Goal: Task Accomplishment & Management: Complete application form

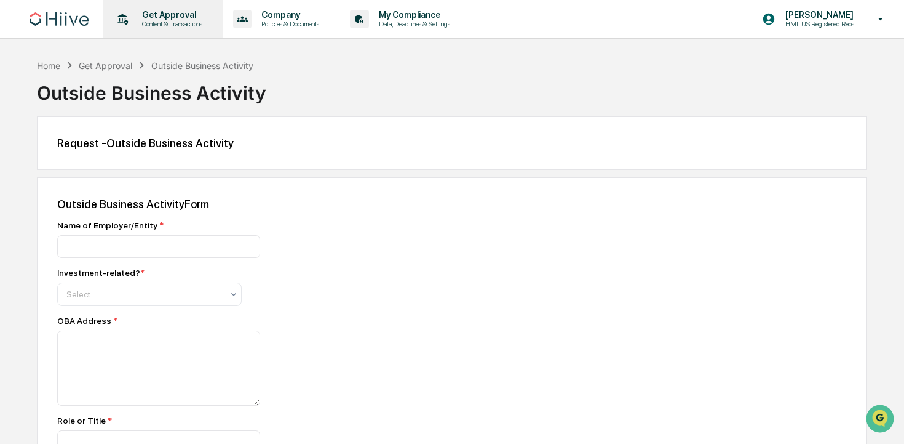
click at [168, 26] on p "Content & Transactions" at bounding box center [170, 24] width 76 height 9
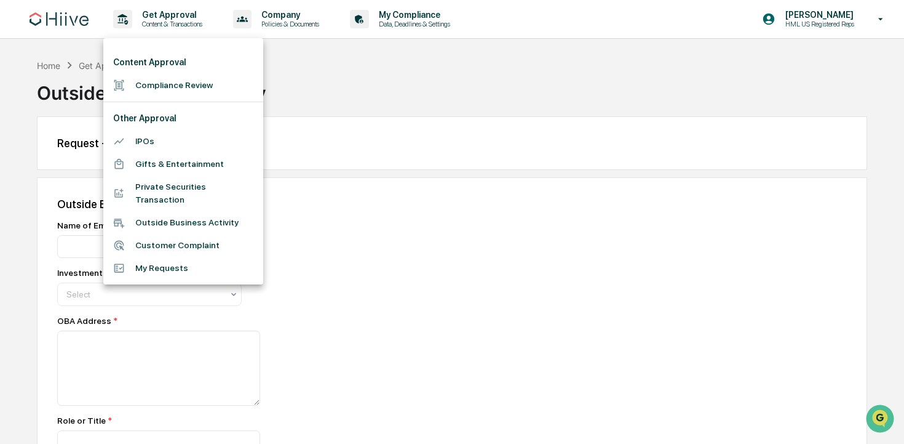
click at [818, 24] on div at bounding box center [452, 222] width 904 height 444
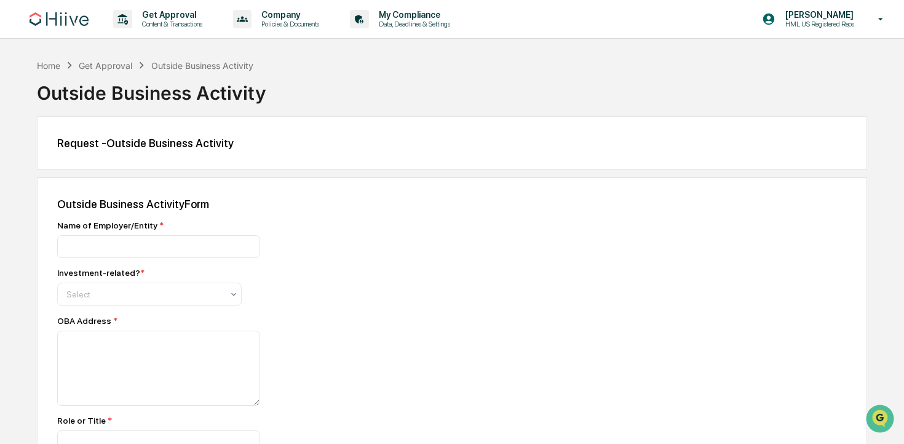
click at [823, 22] on div "Content Approval Compliance Review Other Approval IPOs Gifts & Entertainment Pr…" at bounding box center [452, 222] width 904 height 444
click at [819, 26] on p "HML US Registered Reps" at bounding box center [818, 24] width 85 height 9
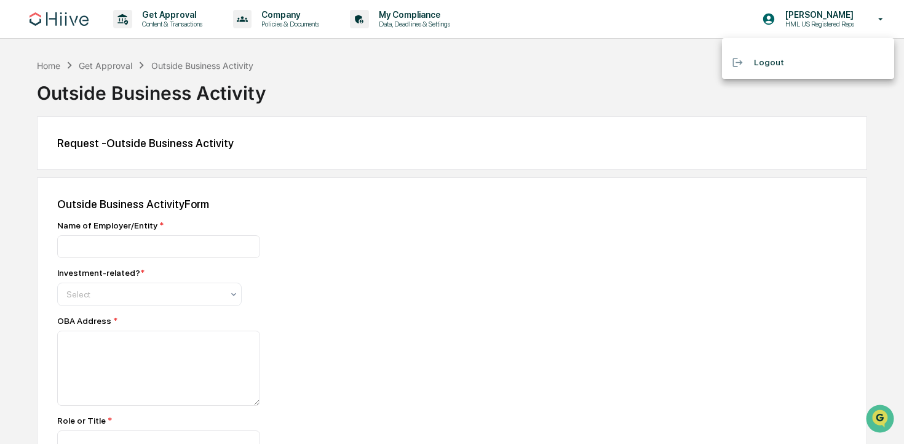
click at [580, 81] on div at bounding box center [452, 222] width 904 height 444
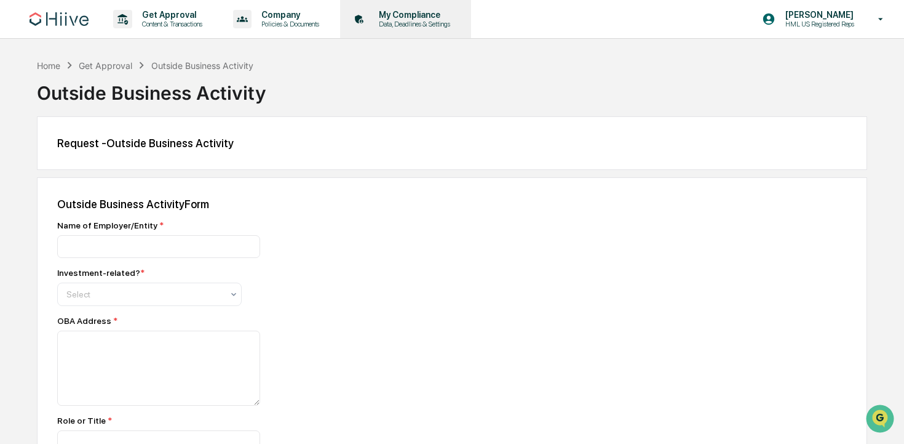
click at [464, 35] on div "My Compliance Data, Deadlines & Settings" at bounding box center [404, 19] width 119 height 38
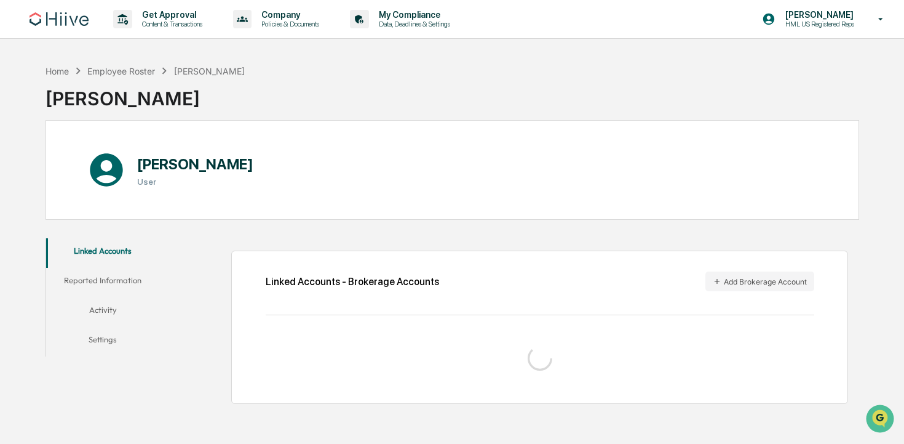
scroll to position [58, 0]
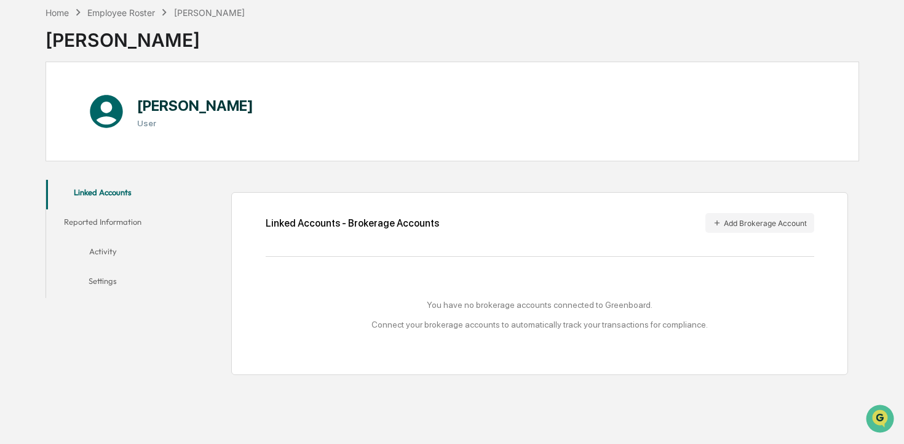
click at [119, 226] on button "Reported Information" at bounding box center [102, 224] width 113 height 30
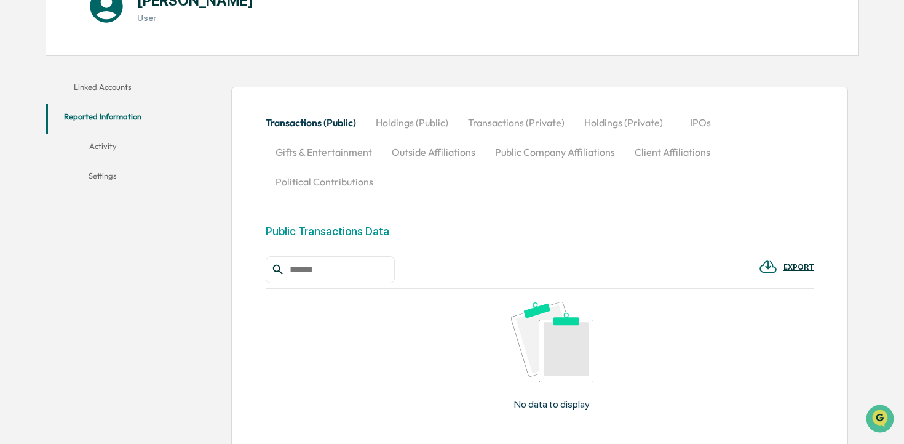
scroll to position [170, 0]
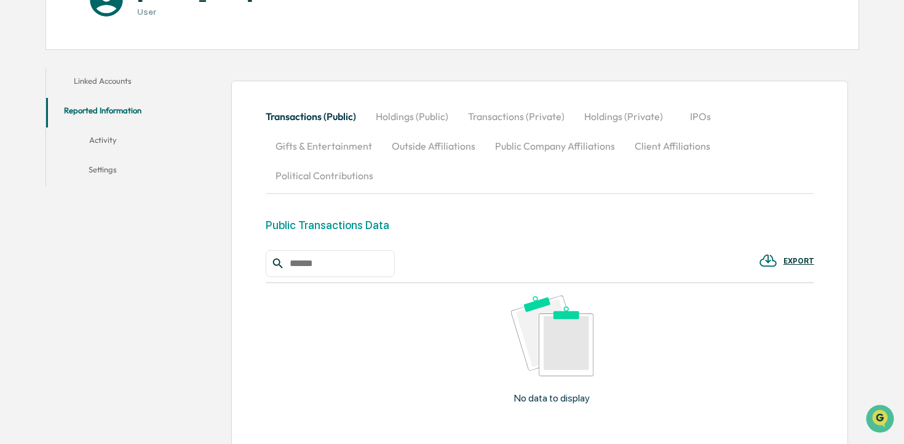
click at [422, 123] on button "Holdings (Public)" at bounding box center [412, 117] width 92 height 30
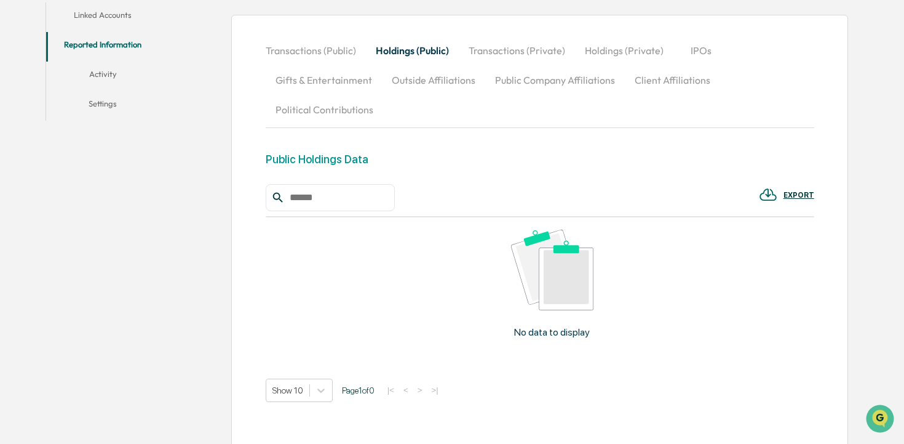
scroll to position [188, 0]
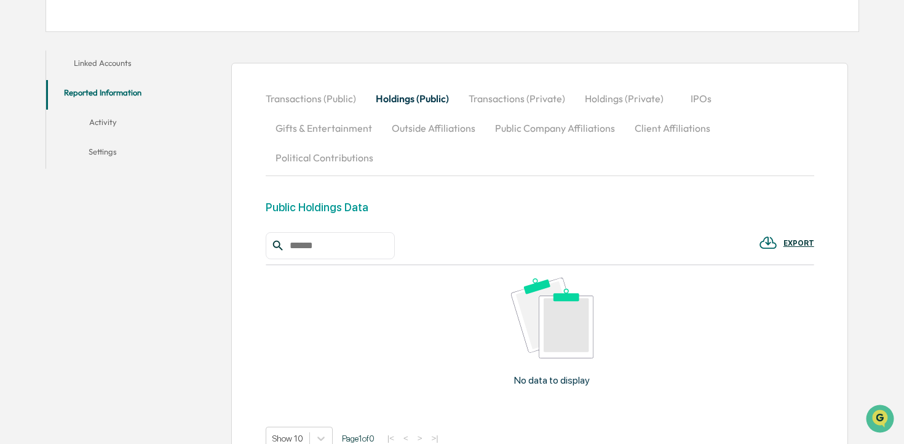
click at [333, 100] on button "Transactions (Public)" at bounding box center [316, 99] width 100 height 30
click at [608, 102] on button "Holdings (Private)" at bounding box center [624, 99] width 98 height 30
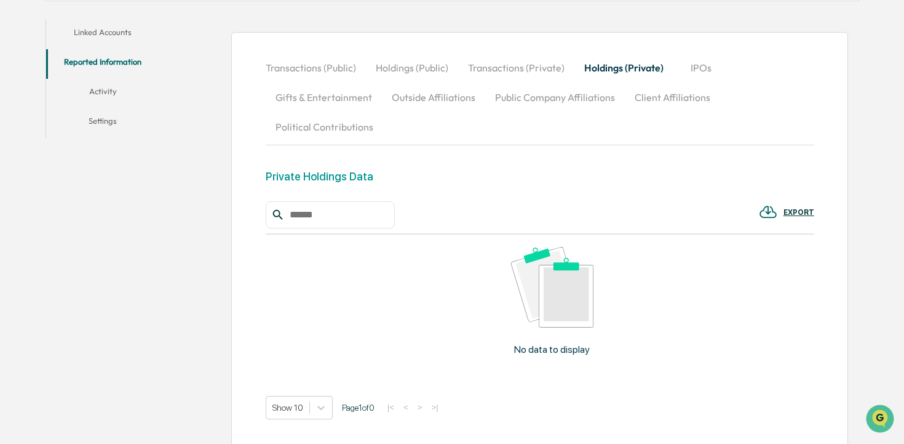
click at [540, 68] on button "Transactions (Private)" at bounding box center [516, 68] width 116 height 30
click at [699, 63] on button "IPOs" at bounding box center [700, 68] width 55 height 30
click at [659, 95] on button "Client Affiliations" at bounding box center [672, 97] width 95 height 30
click at [587, 95] on button "Public Company Affiliations" at bounding box center [555, 97] width 140 height 30
click at [466, 96] on button "Outside Affiliations" at bounding box center [433, 97] width 103 height 30
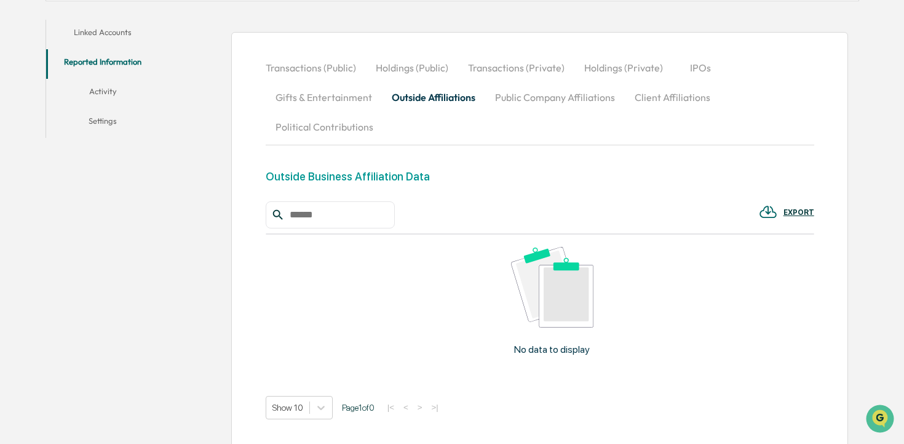
click at [341, 95] on button "Gifts & Entertainment" at bounding box center [324, 97] width 116 height 30
click at [329, 126] on button "Political Contributions" at bounding box center [325, 127] width 118 height 30
click at [400, 71] on button "Holdings (Public)" at bounding box center [412, 68] width 92 height 30
click at [130, 93] on button "Activity" at bounding box center [102, 94] width 113 height 30
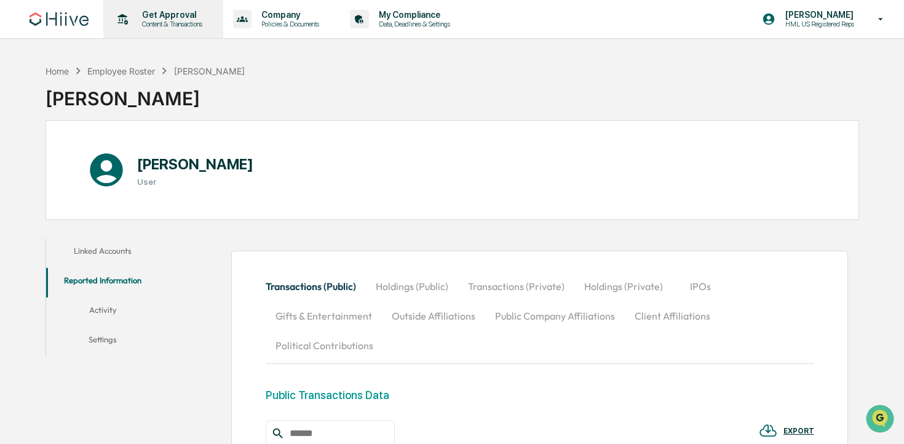
click at [147, 23] on p "Content & Transactions" at bounding box center [170, 24] width 76 height 9
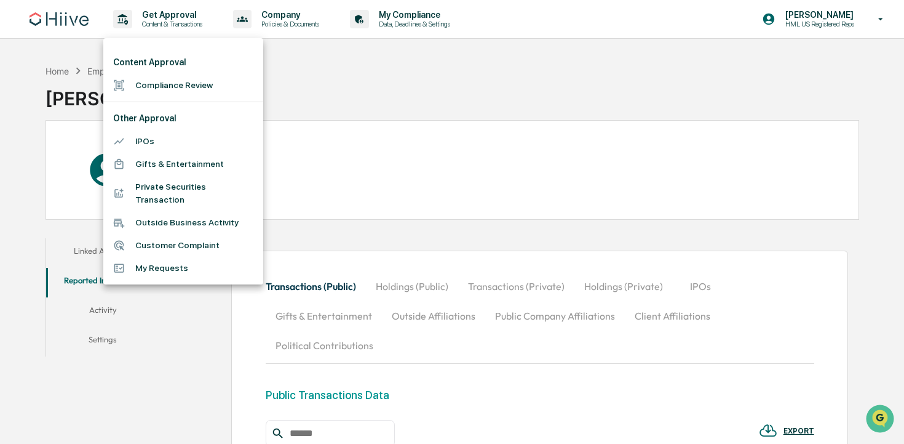
click at [200, 220] on li "Outside Business Activity" at bounding box center [183, 222] width 160 height 23
